Goal: Information Seeking & Learning: Learn about a topic

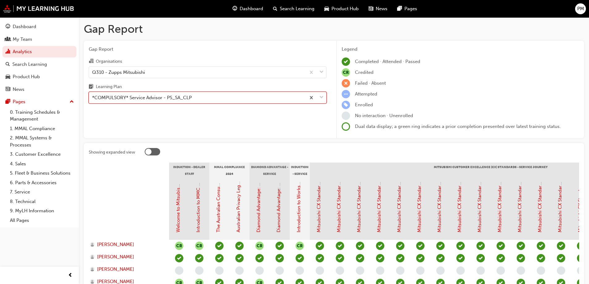
scroll to position [62, 0]
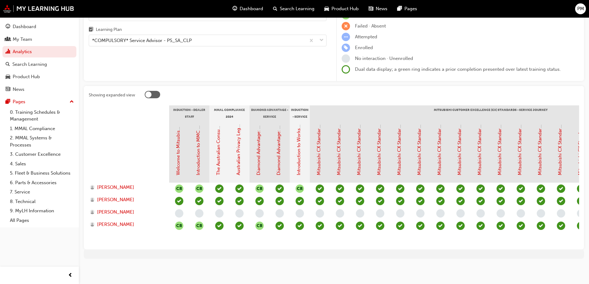
click at [299, 66] on div "Gap Report Organisations Q310 - Zupps Mitsubishi Learning Plan *COMPULSORY* Ser…" at bounding box center [208, 33] width 248 height 98
drag, startPoint x: 314, startPoint y: 67, endPoint x: 299, endPoint y: 67, distance: 15.2
click at [299, 67] on div "Gap Report Organisations Q310 - Zupps Mitsubishi Learning Plan *COMPULSORY* Ser…" at bounding box center [208, 33] width 248 height 98
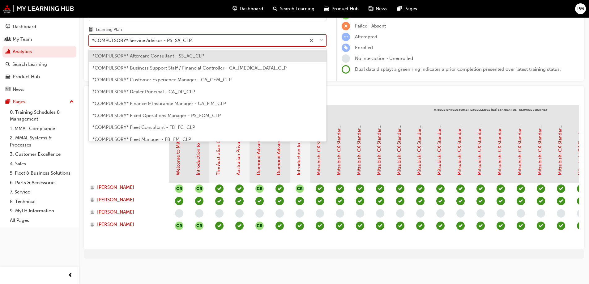
click at [194, 35] on div "*COMPULSORY* Service Advisor - PS_SA_CLP" at bounding box center [197, 40] width 217 height 11
click at [93, 38] on input "Learning Plan option *COMPULSORY* Service Advisor - PS_SA_CLP, selected. option…" at bounding box center [92, 40] width 1 height 5
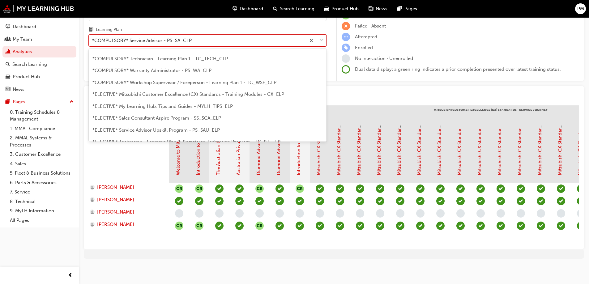
scroll to position [217, 0]
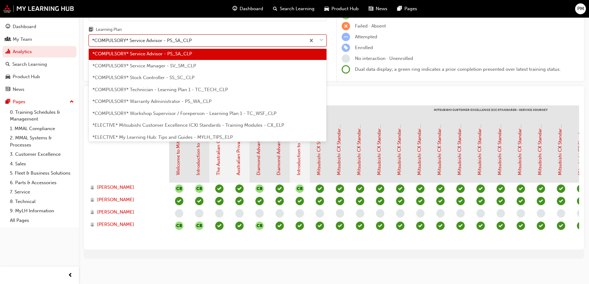
click at [175, 87] on span "*COMPULSORY* Technician - Learning Plan 1 - TC_TECH_CLP" at bounding box center [161, 90] width 136 height 6
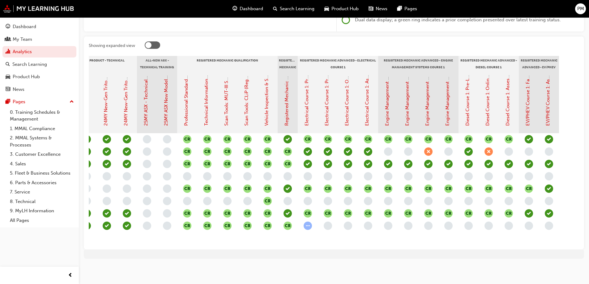
scroll to position [0, 54]
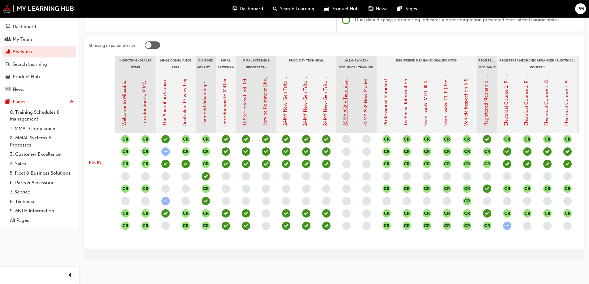
click at [346, 99] on link "25MY ASX - Technical and Service Introduction" at bounding box center [346, 76] width 6 height 100
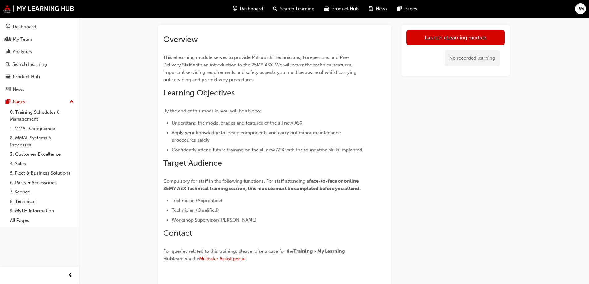
scroll to position [62, 0]
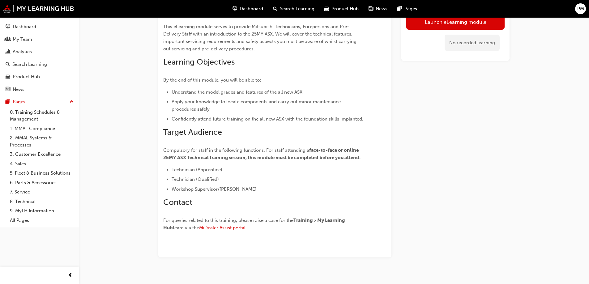
click at [272, 168] on li "Technician (Apprentice)" at bounding box center [268, 169] width 193 height 7
drag, startPoint x: 299, startPoint y: 180, endPoint x: 287, endPoint y: 184, distance: 12.3
click at [287, 184] on ul "Technician (Apprentice) Technician (Qualified) Workshop Supervisor/[PERSON_NAME]" at bounding box center [263, 179] width 201 height 27
click at [268, 179] on li "Technician (Qualified)" at bounding box center [268, 179] width 193 height 7
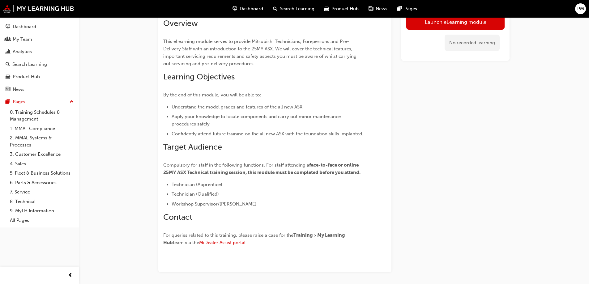
scroll to position [71, 0]
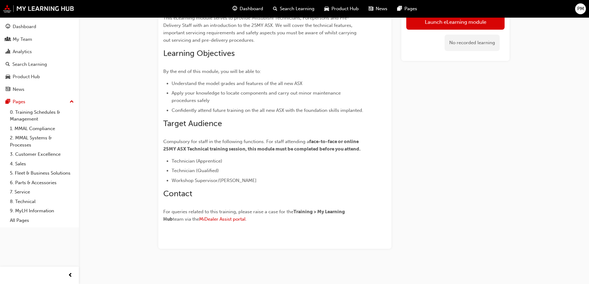
click at [263, 199] on h2 "Contact" at bounding box center [263, 194] width 201 height 10
drag, startPoint x: 285, startPoint y: 198, endPoint x: 262, endPoint y: 194, distance: 23.5
click at [277, 198] on h2 "Contact" at bounding box center [263, 194] width 201 height 10
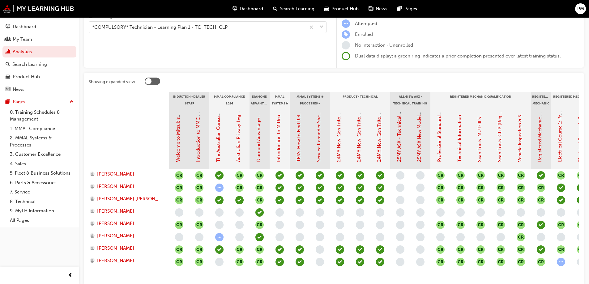
scroll to position [111, 0]
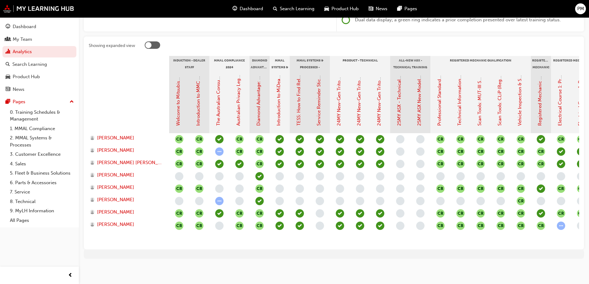
click at [429, 41] on div at bounding box center [362, 46] width 435 height 10
drag, startPoint x: 450, startPoint y: 39, endPoint x: 430, endPoint y: 39, distance: 20.1
click at [430, 41] on div at bounding box center [362, 46] width 435 height 10
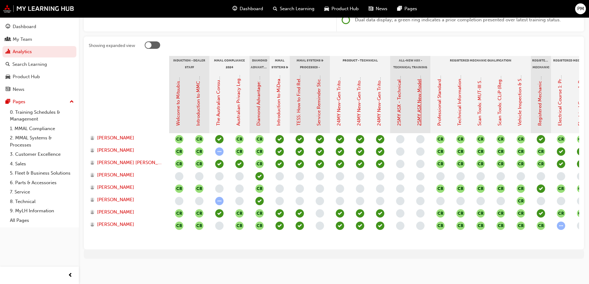
click at [421, 86] on link "25MY ASX New Model Introduction: Online Instructor Led Training" at bounding box center [420, 55] width 6 height 141
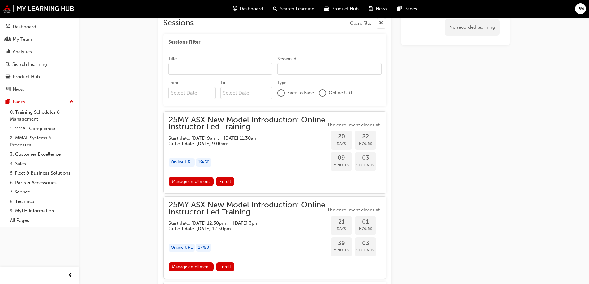
scroll to position [330, 0]
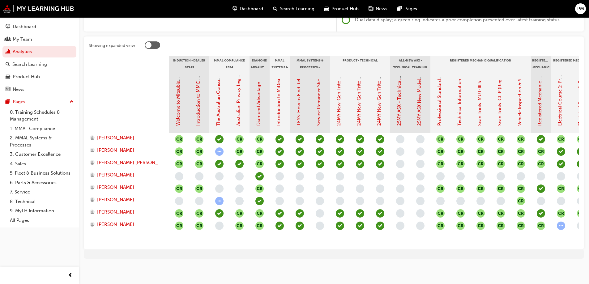
scroll to position [111, 0]
click at [180, 234] on div "CR CR CR CR CR CR CR CR CR CR CR CR CR CR CR CR CR CR CR CR CR CR CR CR CR CR C…" at bounding box center [501, 188] width 664 height 111
drag, startPoint x: 207, startPoint y: 237, endPoint x: 179, endPoint y: 234, distance: 27.4
click at [179, 234] on div "CR CR CR CR CR CR CR CR CR CR CR CR CR CR CR CR CR CR CR CR CR CR CR CR CR CR C…" at bounding box center [501, 188] width 664 height 111
drag, startPoint x: 196, startPoint y: 234, endPoint x: 178, endPoint y: 233, distance: 18.9
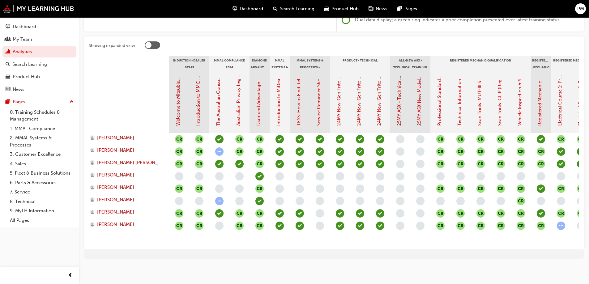
click at [178, 233] on div "CR CR CR CR CR CR CR CR CR CR CR CR CR CR CR CR CR CR CR CR CR CR CR CR CR CR C…" at bounding box center [501, 188] width 664 height 111
click at [179, 233] on div "CR CR CR CR CR CR CR CR CR CR CR CR CR CR CR CR CR CR CR CR CR CR CR CR CR CR C…" at bounding box center [501, 188] width 664 height 111
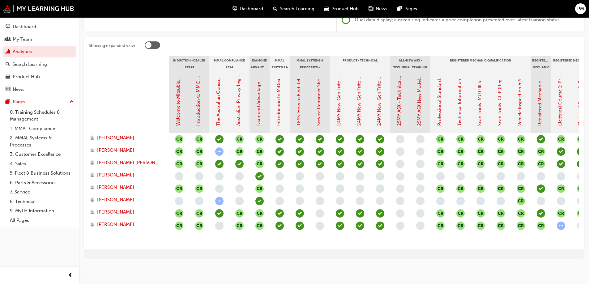
click at [179, 233] on div "CR CR CR CR CR CR CR CR CR CR CR CR CR CR CR CR CR CR CR CR CR CR CR CR CR CR C…" at bounding box center [501, 188] width 664 height 111
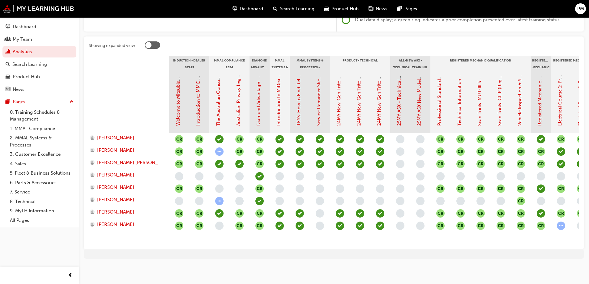
click at [179, 233] on div "CR CR CR CR CR CR CR CR CR CR CR CR CR CR CR CR CR CR CR CR CR CR CR CR CR CR C…" at bounding box center [501, 188] width 664 height 111
drag, startPoint x: 199, startPoint y: 235, endPoint x: 179, endPoint y: 233, distance: 20.8
click at [179, 233] on div "CR CR CR CR CR CR CR CR CR CR CR CR CR CR CR CR CR CR CR CR CR CR CR CR CR CR C…" at bounding box center [501, 188] width 664 height 111
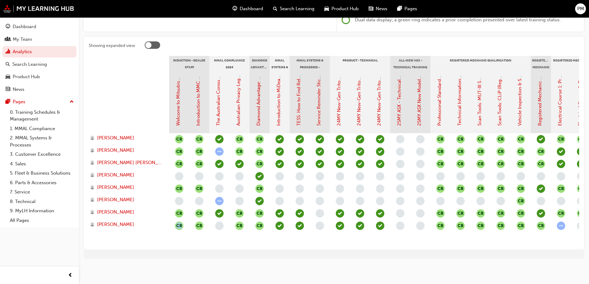
click at [179, 233] on div "CR CR CR CR CR CR CR CR CR CR CR CR CR CR CR CR CR CR CR CR CR CR CR CR CR CR C…" at bounding box center [501, 188] width 664 height 111
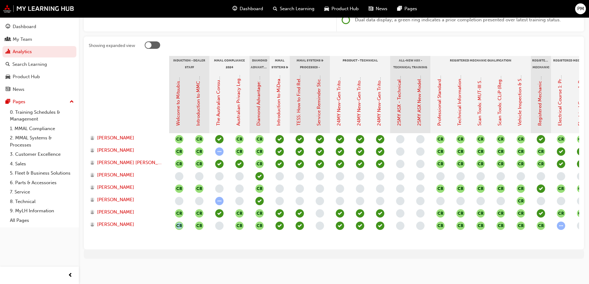
click at [179, 233] on div "CR CR CR CR CR CR CR CR CR CR CR CR CR CR CR CR CR CR CR CR CR CR CR CR CR CR C…" at bounding box center [501, 188] width 664 height 111
click at [138, 92] on div at bounding box center [129, 102] width 80 height 62
drag, startPoint x: 152, startPoint y: 90, endPoint x: 128, endPoint y: 88, distance: 23.9
click at [128, 88] on div at bounding box center [129, 102] width 80 height 62
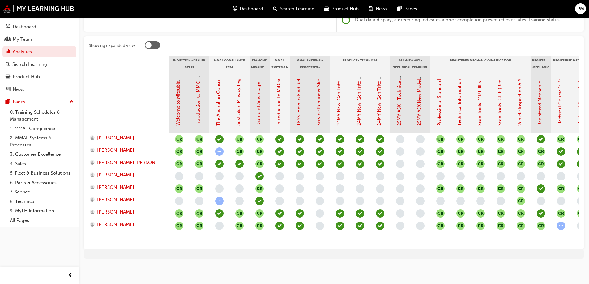
click at [124, 88] on div at bounding box center [129, 102] width 80 height 62
